Goal: Navigation & Orientation: Find specific page/section

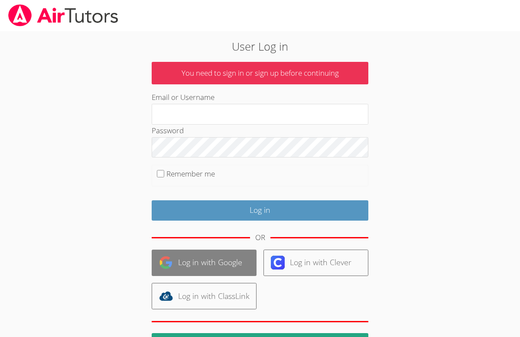
click at [198, 263] on link "Log in with Google" at bounding box center [204, 263] width 105 height 26
